Goal: Information Seeking & Learning: Learn about a topic

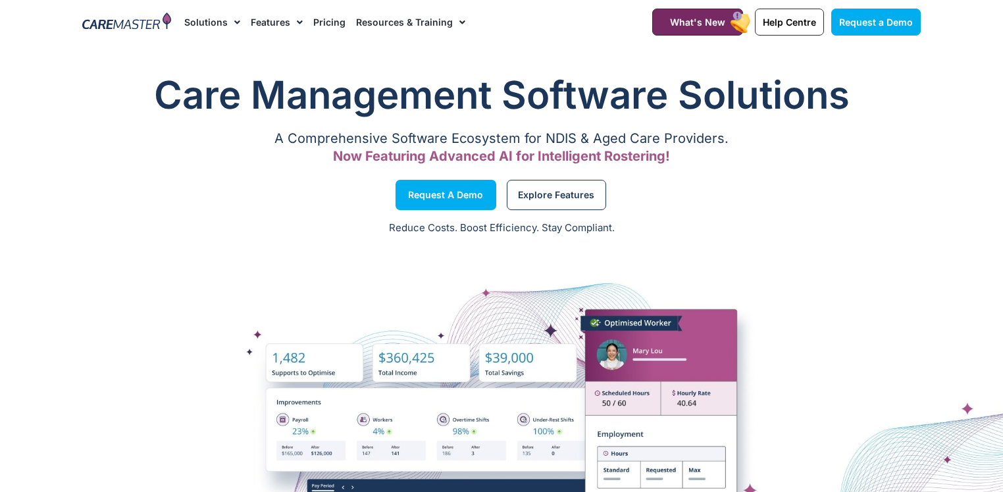
click at [327, 19] on link "Pricing" at bounding box center [329, 22] width 32 height 44
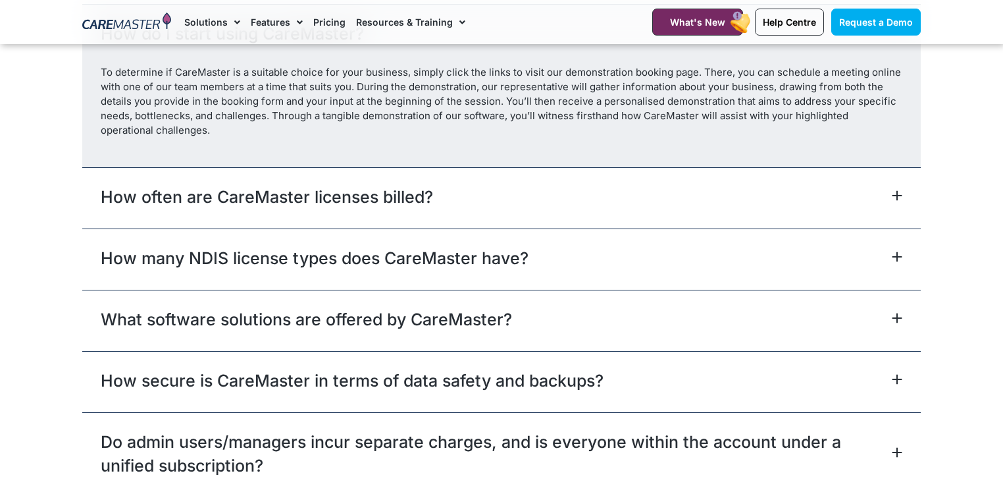
scroll to position [5878, 0]
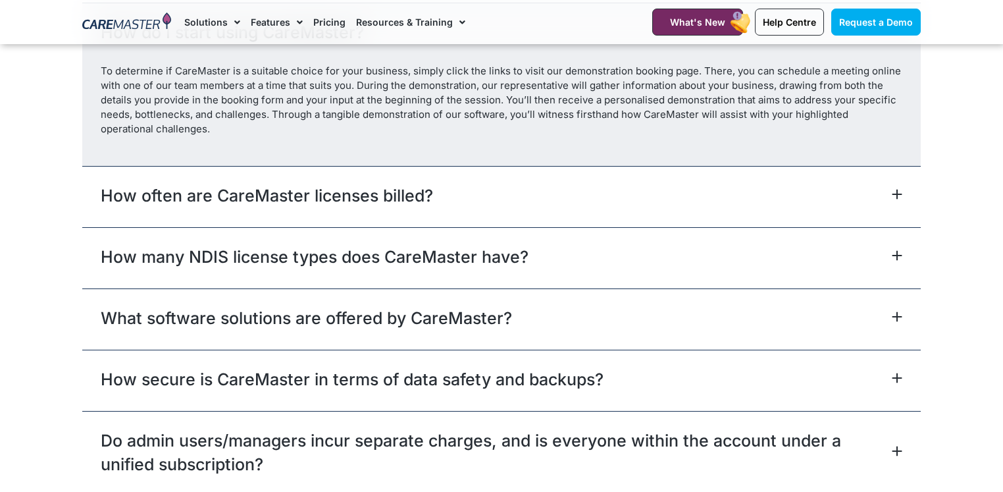
click at [567, 241] on div "How many NDIS license types does CareMaster have?" at bounding box center [501, 257] width 839 height 61
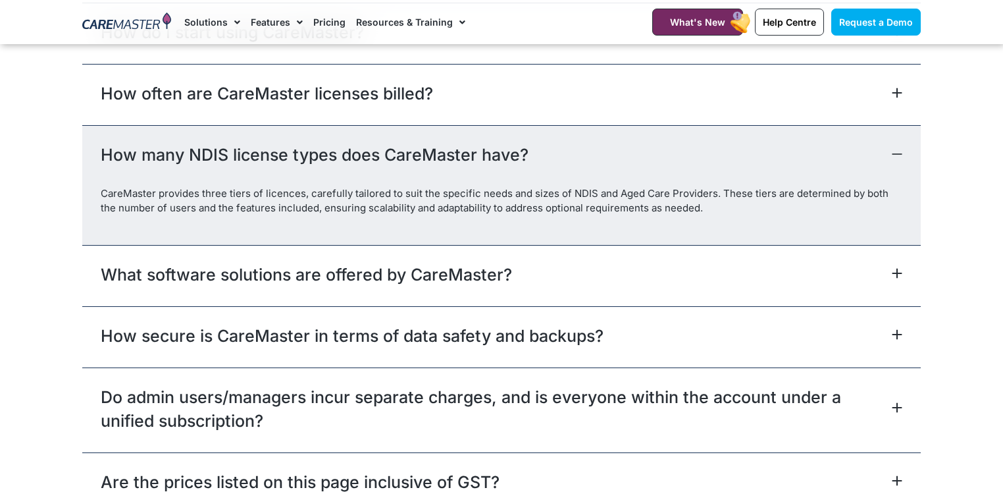
click at [585, 147] on div "How many NDIS license types does CareMaster have?" at bounding box center [501, 155] width 839 height 61
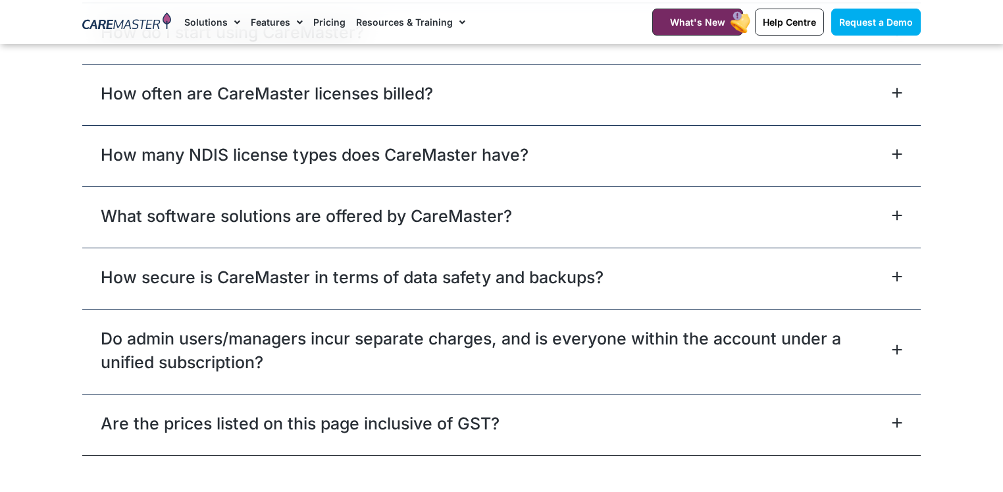
click at [570, 198] on div "What software solutions are offered by CareMaster?" at bounding box center [501, 216] width 839 height 61
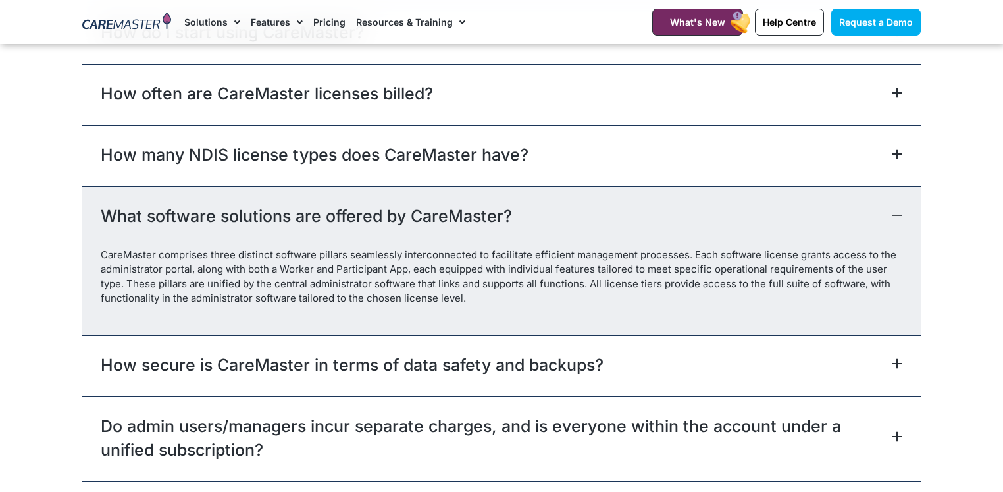
click at [570, 198] on div "What software solutions are offered by CareMaster?" at bounding box center [501, 216] width 839 height 61
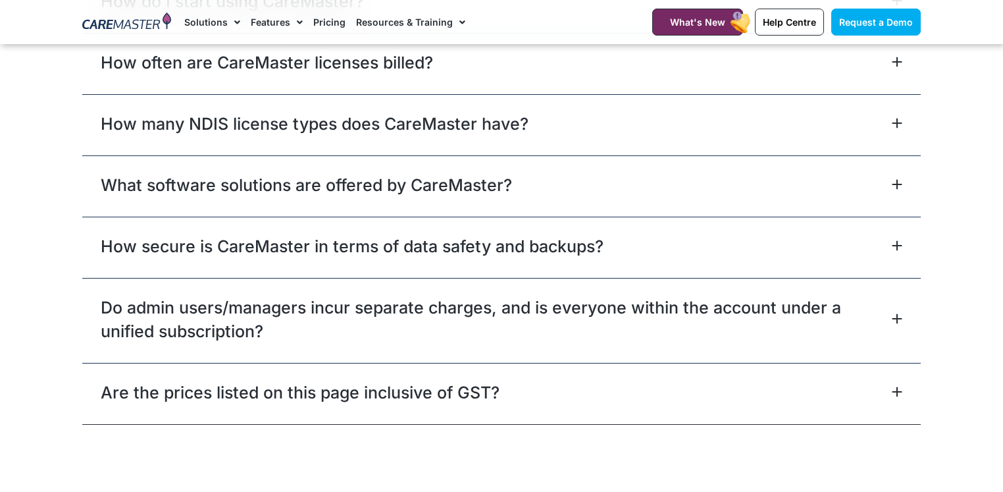
scroll to position [5920, 0]
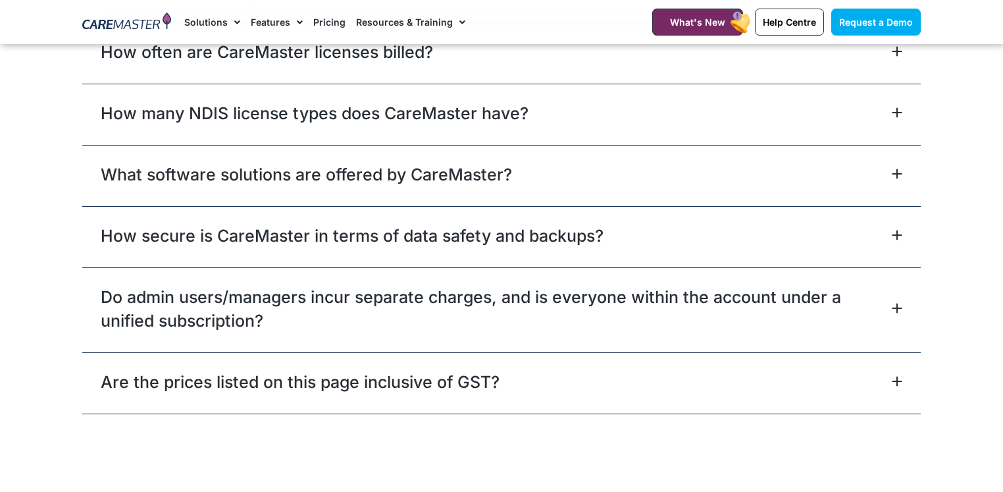
click at [646, 220] on div "How secure is CareMaster in terms of data safety and backups?" at bounding box center [501, 236] width 839 height 61
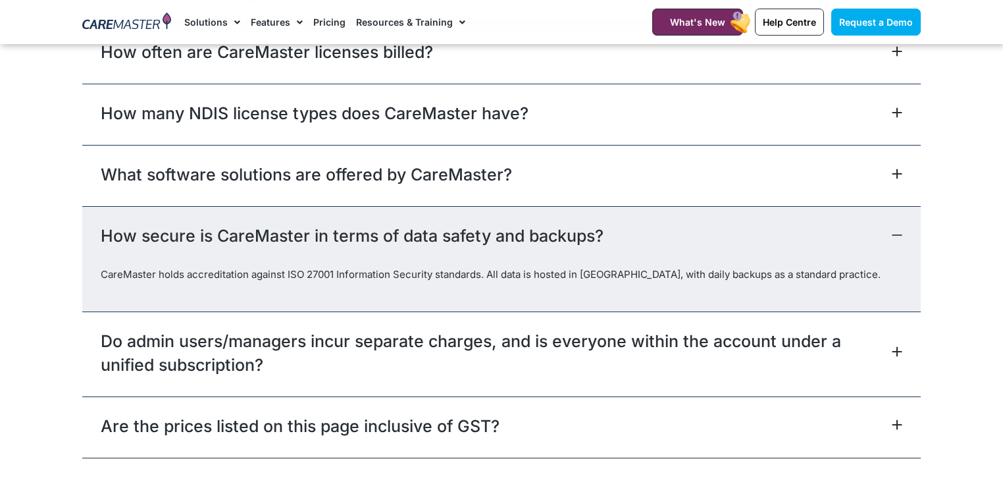
click at [646, 220] on div "How secure is CareMaster in terms of data safety and backups?" at bounding box center [501, 236] width 839 height 61
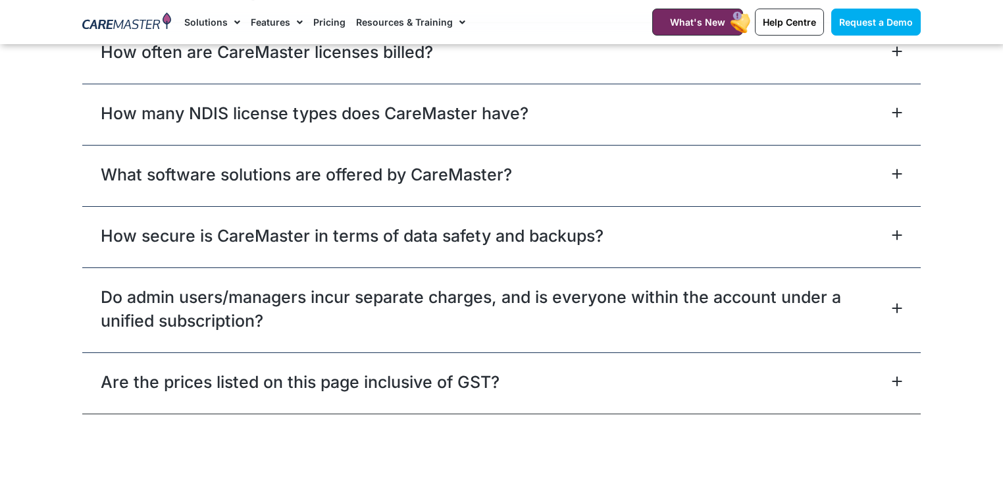
click at [637, 285] on link "Do admin users/managers incur separate charges, and is everyone within the acco…" at bounding box center [495, 308] width 788 height 47
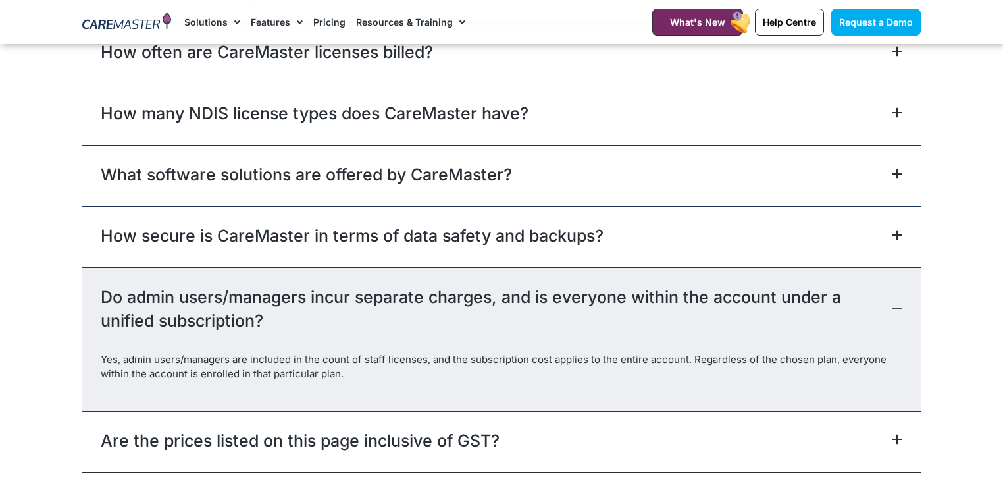
click at [637, 285] on link "Do admin users/managers incur separate charges, and is everyone within the acco…" at bounding box center [495, 308] width 788 height 47
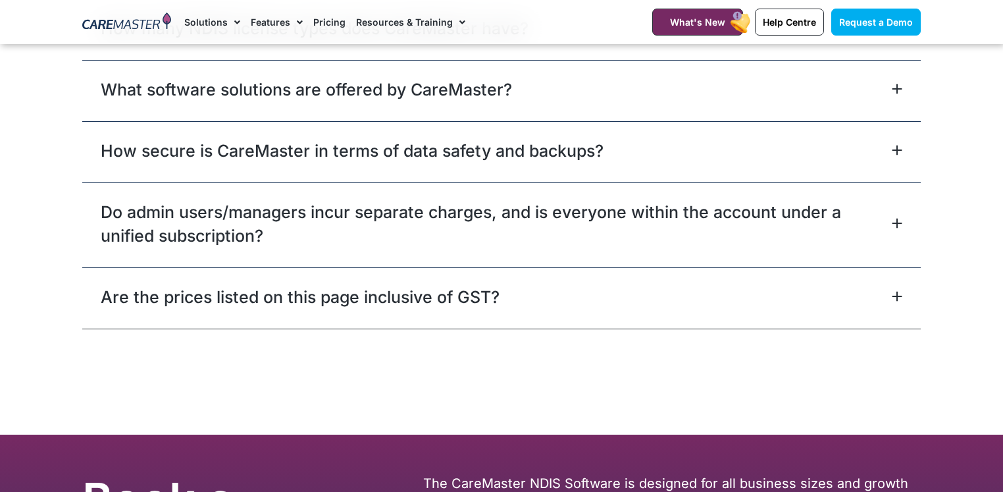
scroll to position [6013, 0]
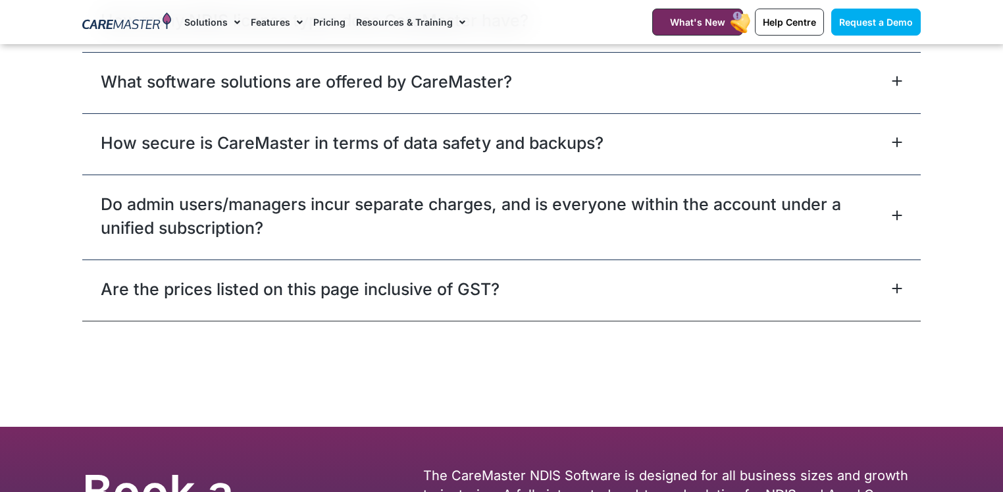
click at [631, 283] on div "Are the prices listed on this page inclusive of GST?" at bounding box center [501, 289] width 839 height 61
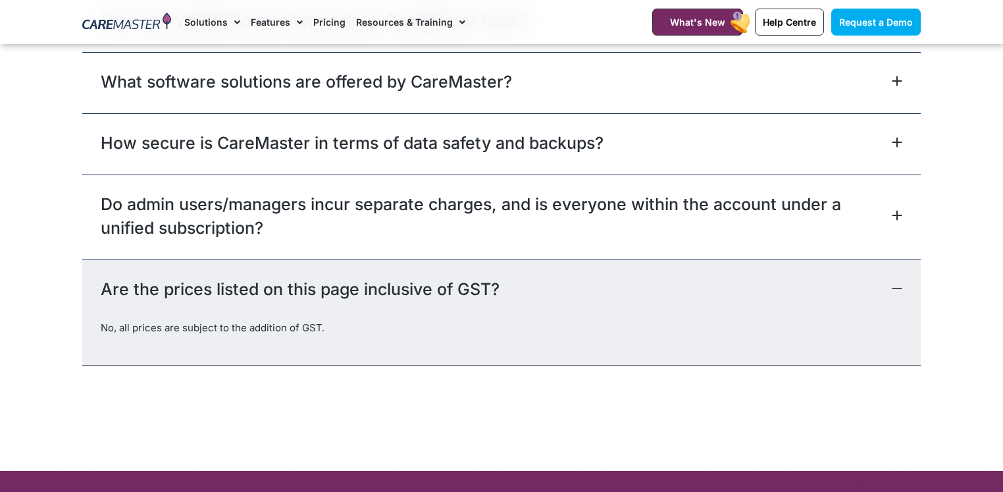
click at [631, 283] on div "Are the prices listed on this page inclusive of GST?" at bounding box center [501, 289] width 839 height 61
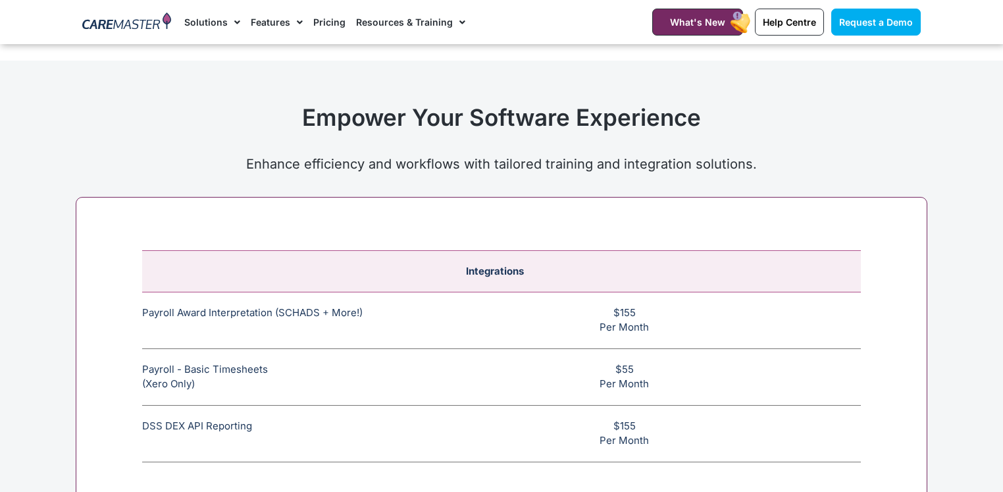
scroll to position [4858, 0]
click at [300, 104] on h2 "Empower Your Software Experience" at bounding box center [501, 118] width 839 height 28
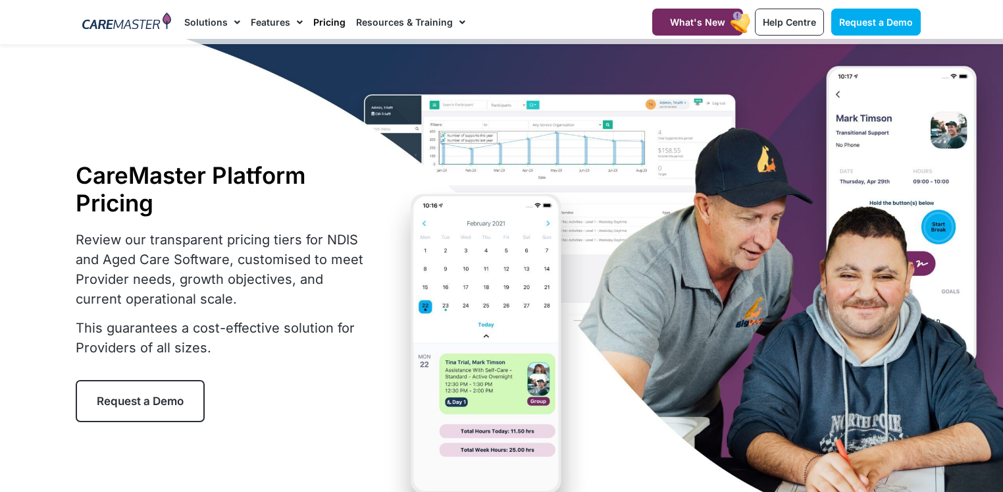
scroll to position [0, 0]
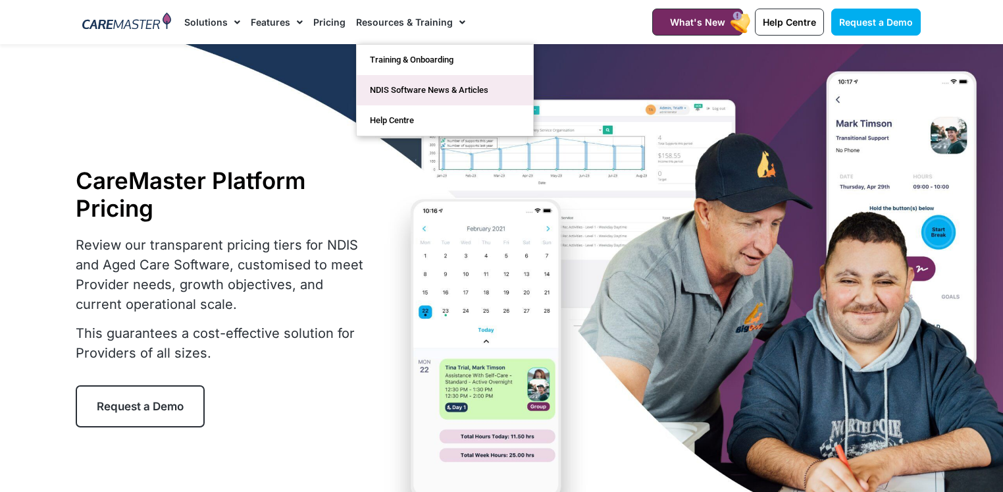
click at [401, 92] on link "NDIS Software News & Articles" at bounding box center [445, 90] width 176 height 30
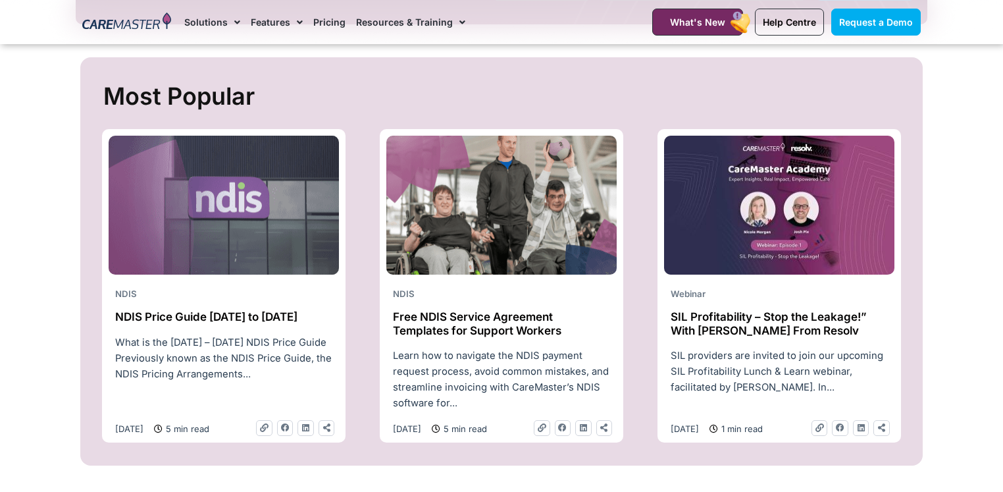
scroll to position [473, 0]
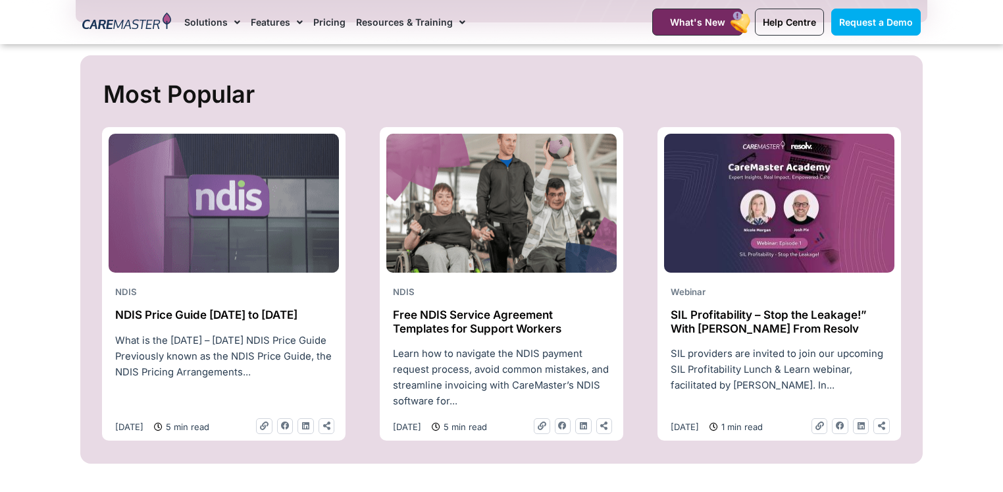
click at [233, 315] on h2 "NDIS Price Guide 2025 to 2026" at bounding box center [223, 314] width 217 height 13
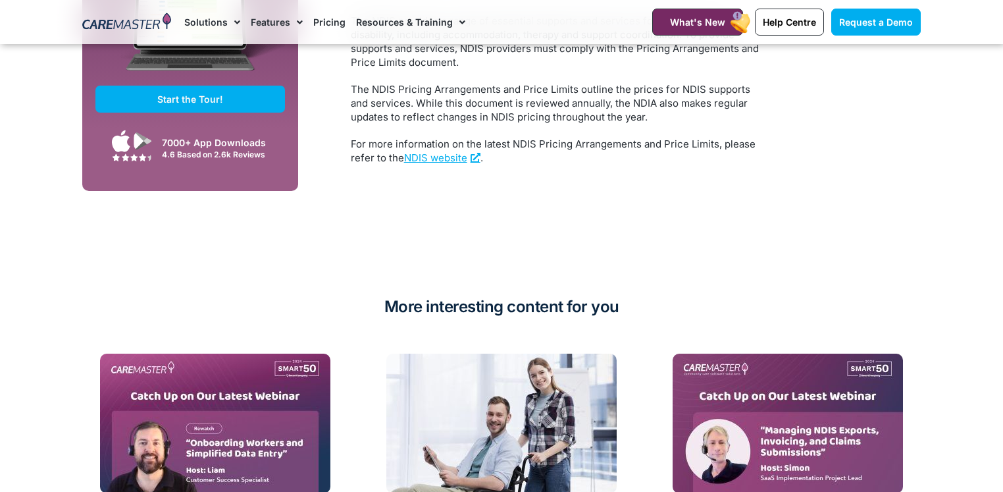
scroll to position [2826, 0]
